Goal: Transaction & Acquisition: Purchase product/service

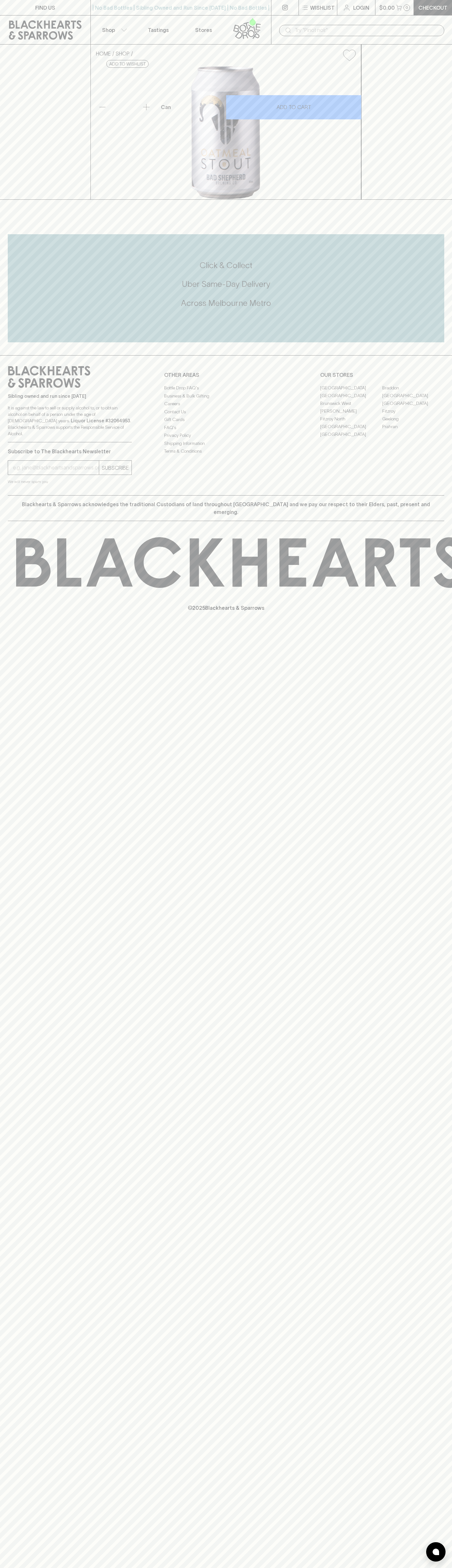
click at [367, 13] on link "Login" at bounding box center [356, 7] width 38 height 15
click at [443, 189] on div "HOME SHOP Bad Shepherd Oatmeal [PERSON_NAME] 330ml (can) $5.50 Add to wishlist …" at bounding box center [226, 122] width 452 height 155
click at [390, 1567] on html "FIND US | No Bad Bottles | Sibling Owned and Run Since [DATE] | No Bad Bottles …" at bounding box center [226, 784] width 452 height 1568
click at [4, 1228] on div "FIND US | No Bad Bottles | Sibling Owned and Run Since [DATE] | No Bad Bottles …" at bounding box center [226, 784] width 452 height 1568
